Goal: Contribute content

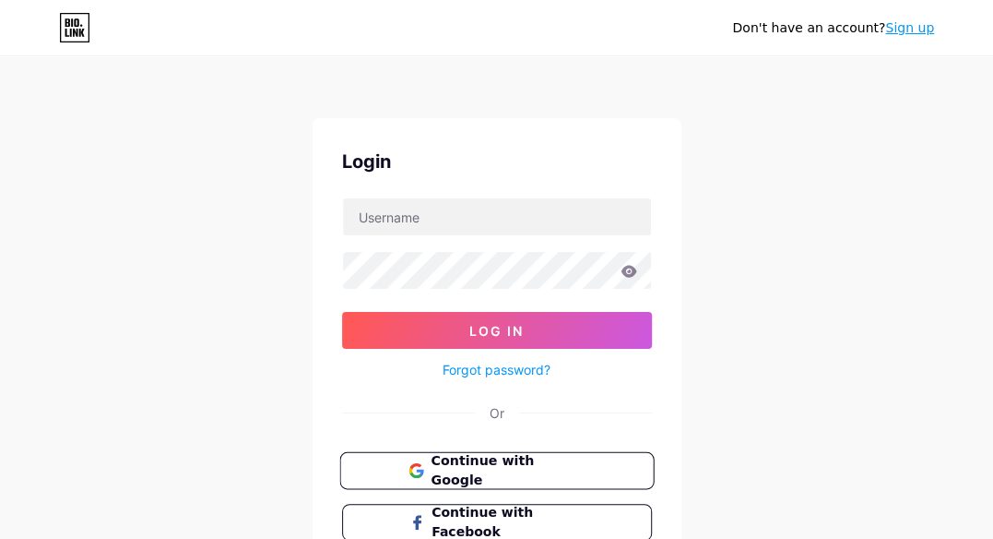
click at [613, 469] on button "Continue with Google" at bounding box center [496, 471] width 315 height 38
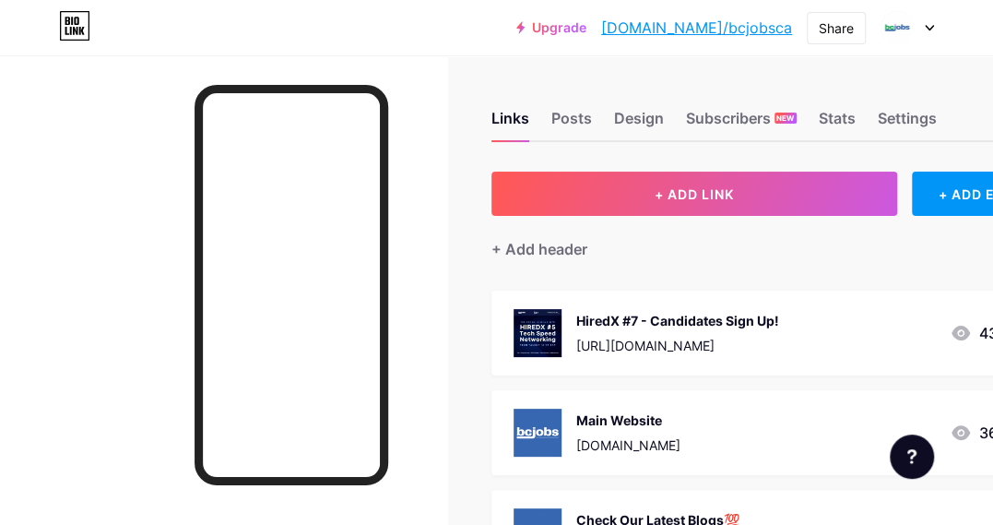
click at [647, 313] on div "HiredX #7 - Candidates Sign Up!" at bounding box center [677, 320] width 203 height 19
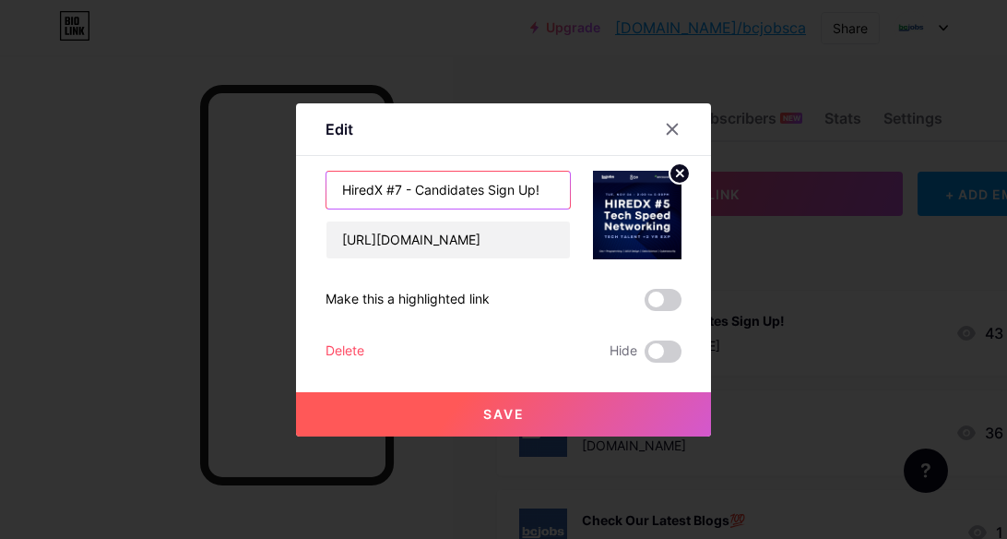
click at [393, 187] on input "HiredX #7 - Candidates Sign Up!" at bounding box center [447, 190] width 243 height 37
type input "HiredX #8 - Candidates Sign Up!"
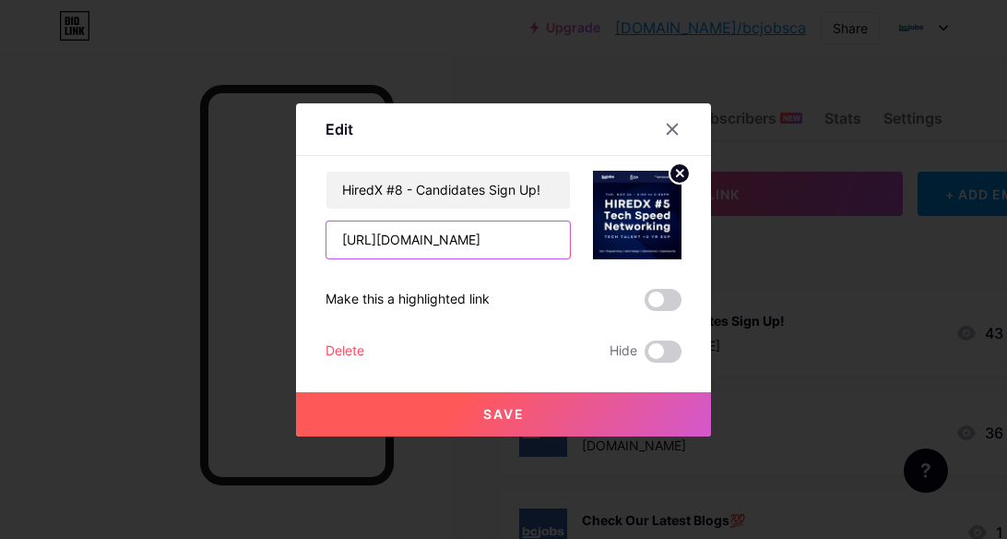
click at [441, 235] on input "https://lu.ma/pogr9w6y" at bounding box center [447, 239] width 243 height 37
paste input "64mpc9ab"
type input "https://lu.ma/64mpc9ab"
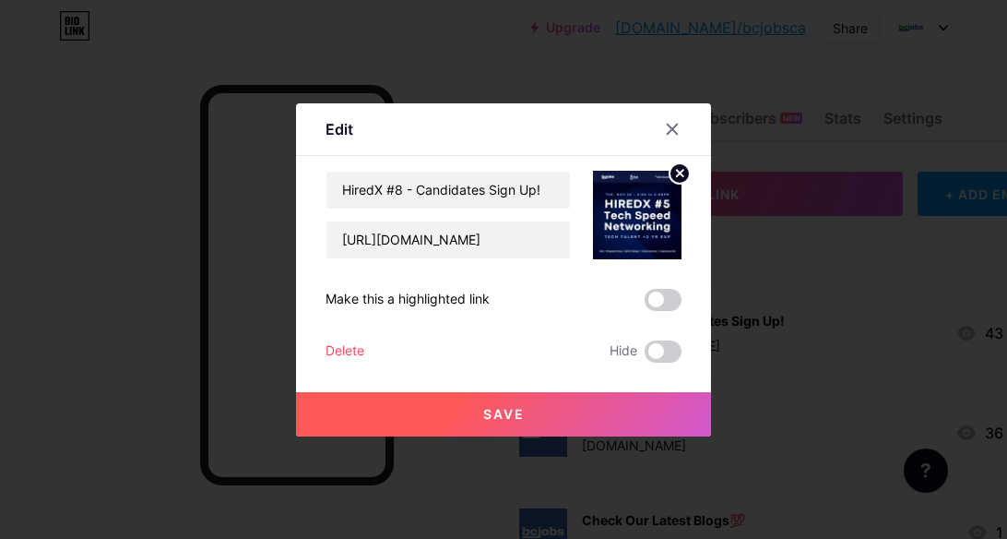
click at [677, 176] on icon at bounding box center [680, 173] width 6 height 6
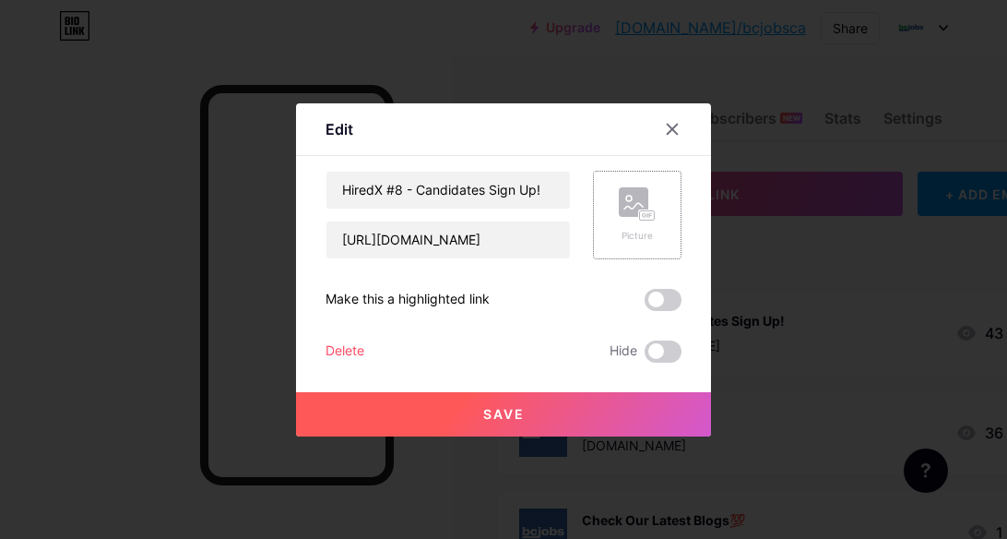
click at [635, 226] on div "Picture" at bounding box center [637, 214] width 37 height 55
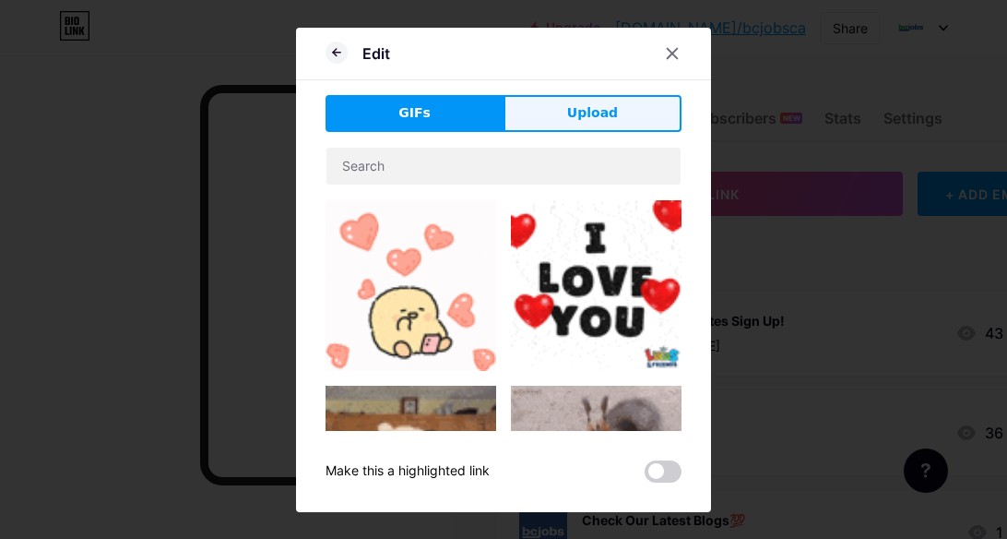
click at [597, 115] on span "Upload" at bounding box center [592, 112] width 51 height 19
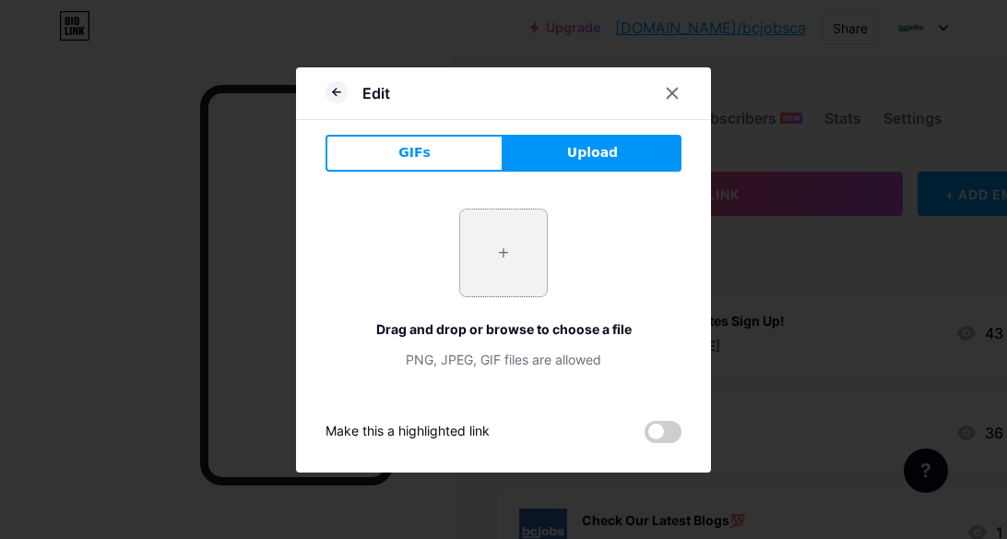
click at [515, 239] on input "file" at bounding box center [503, 252] width 87 height 87
type input "C:\fakepath\7b8b15ad-208f-42a9-8515-e8a4ecbb648d.avif"
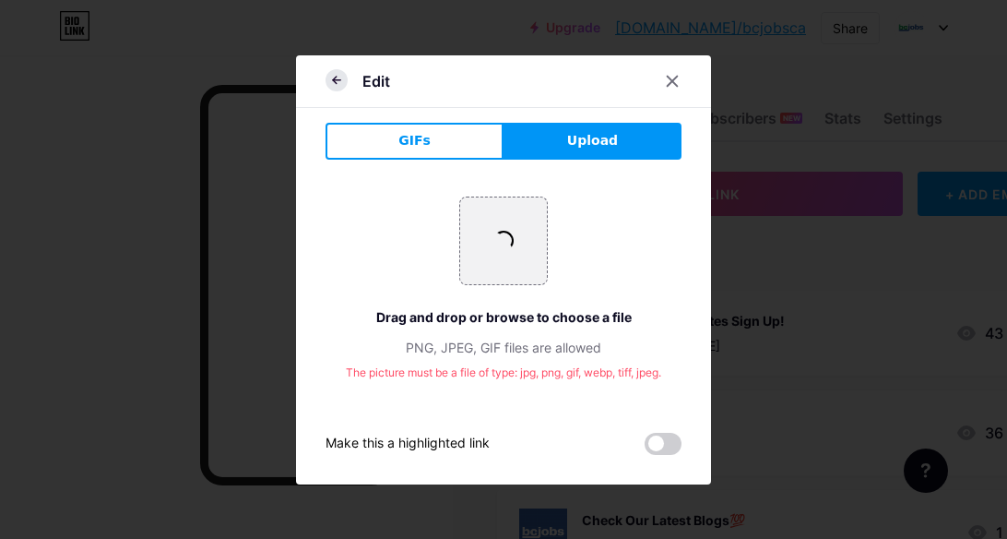
click at [326, 81] on icon at bounding box center [337, 80] width 22 height 22
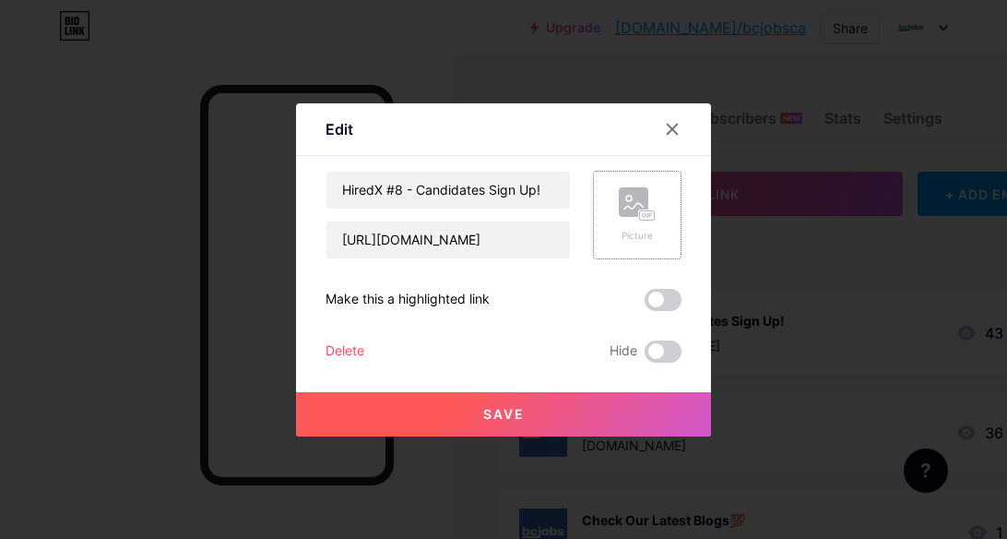
click at [624, 208] on icon at bounding box center [633, 206] width 18 height 6
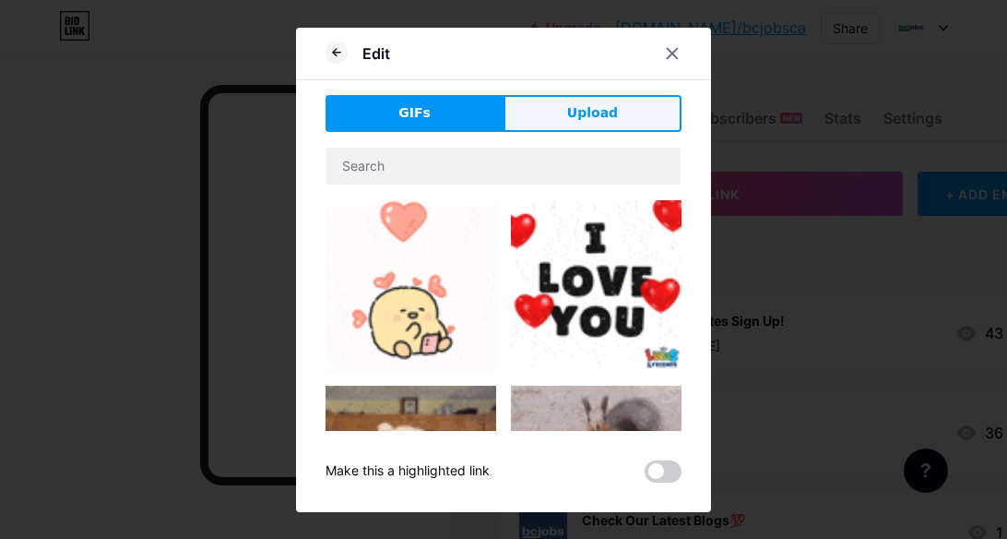
click at [599, 108] on span "Upload" at bounding box center [592, 112] width 51 height 19
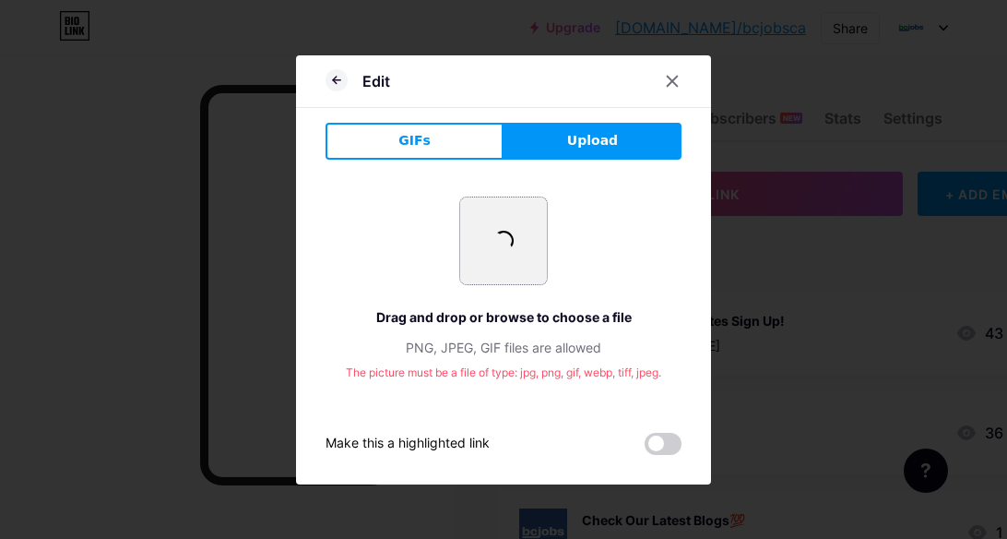
click at [522, 232] on input "file" at bounding box center [503, 240] width 87 height 87
type input "C:\fakepath\EVENTS - HiredX banners LUMA (1080 x 1080 px).jpg"
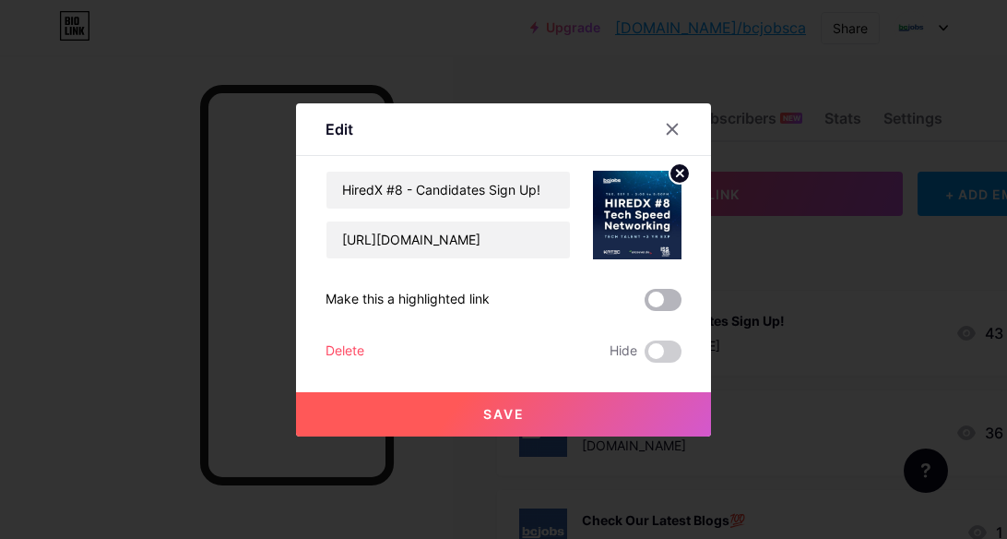
click at [650, 294] on span at bounding box center [663, 300] width 37 height 22
click at [645, 304] on input "checkbox" at bounding box center [645, 304] width 0 height 0
click at [639, 403] on button "Save" at bounding box center [503, 414] width 415 height 44
